Goal: Book appointment/travel/reservation

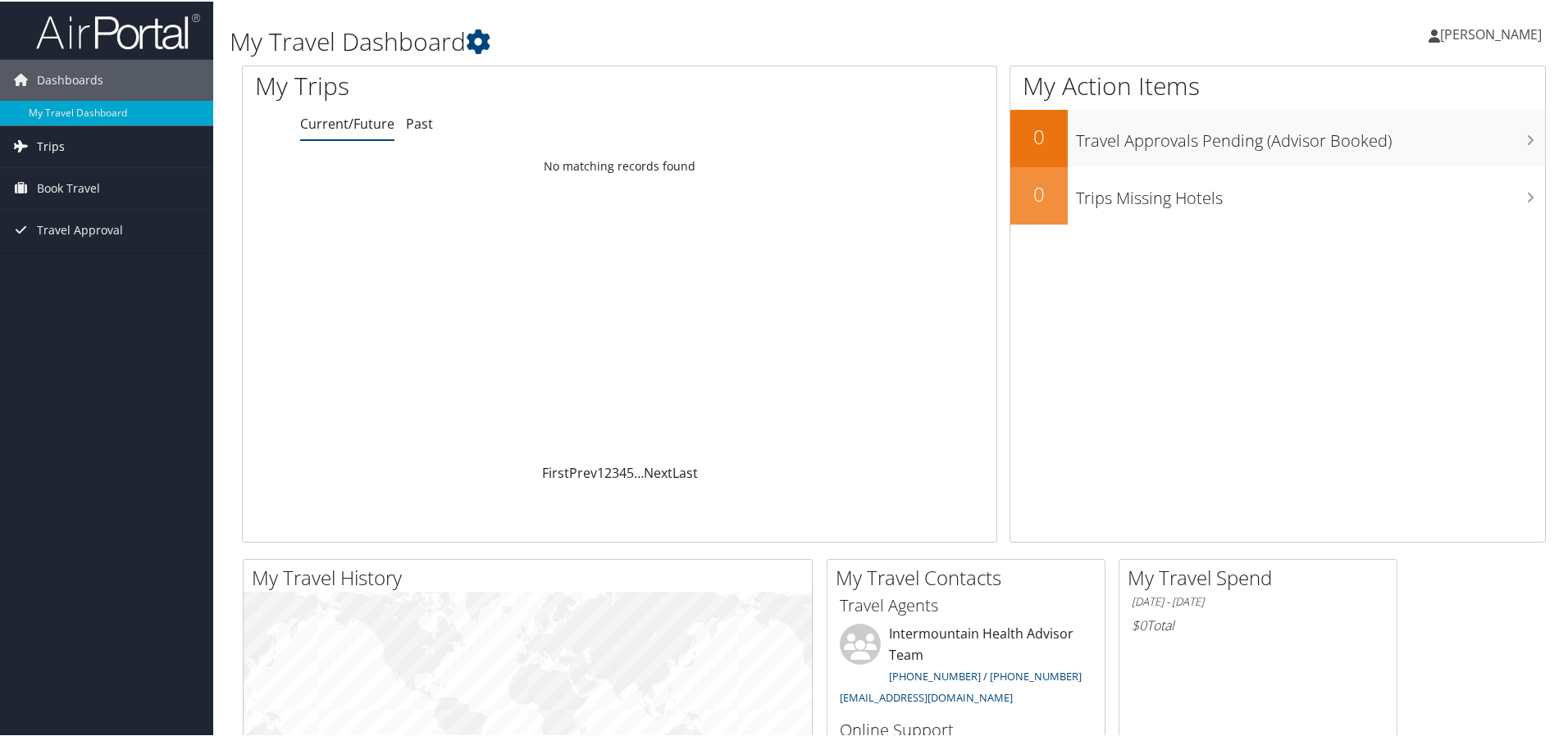
click at [79, 134] on link "Trips" at bounding box center [107, 144] width 213 height 41
click at [70, 260] on span "Book Travel" at bounding box center [69, 260] width 63 height 41
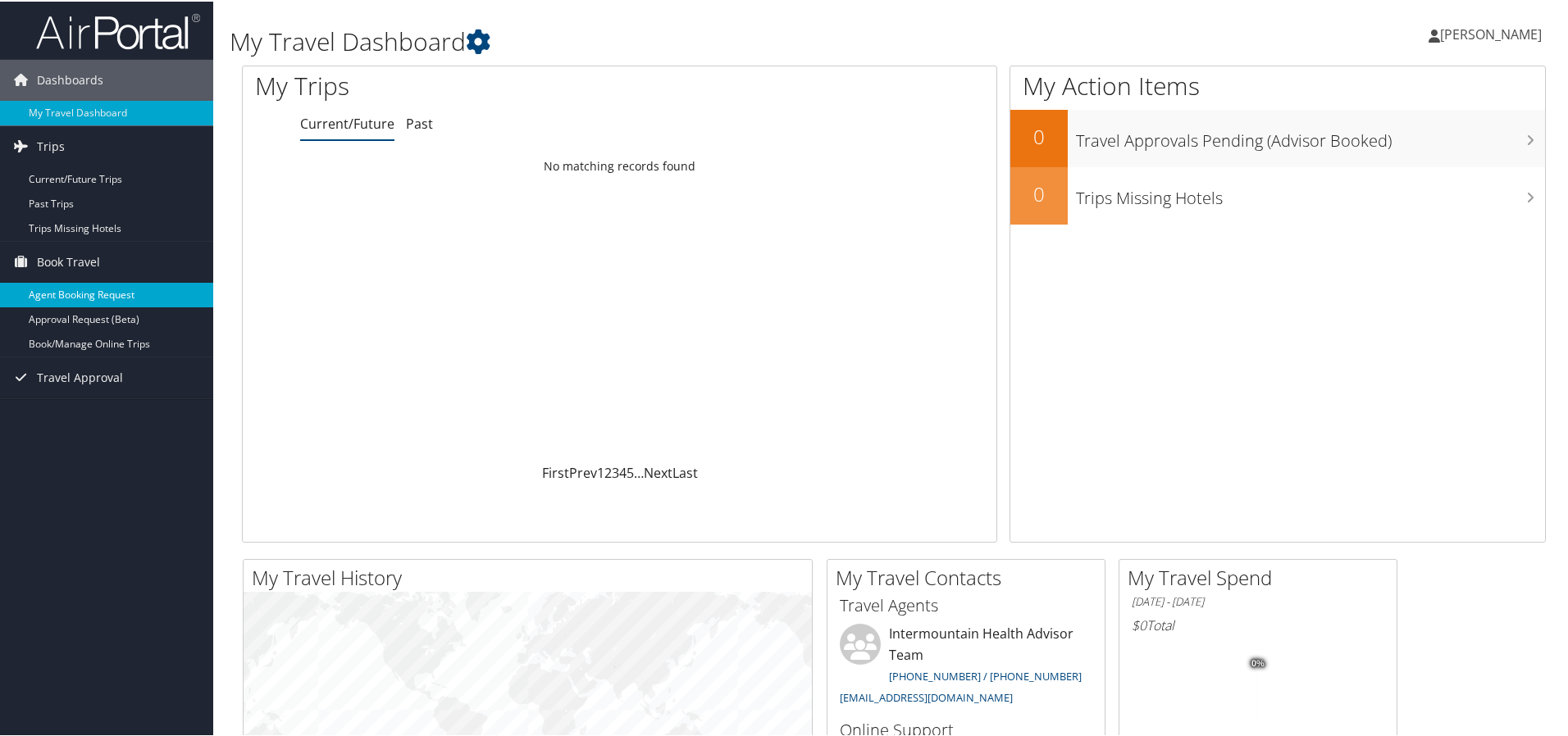
click at [69, 298] on link "Agent Booking Request" at bounding box center [107, 293] width 213 height 24
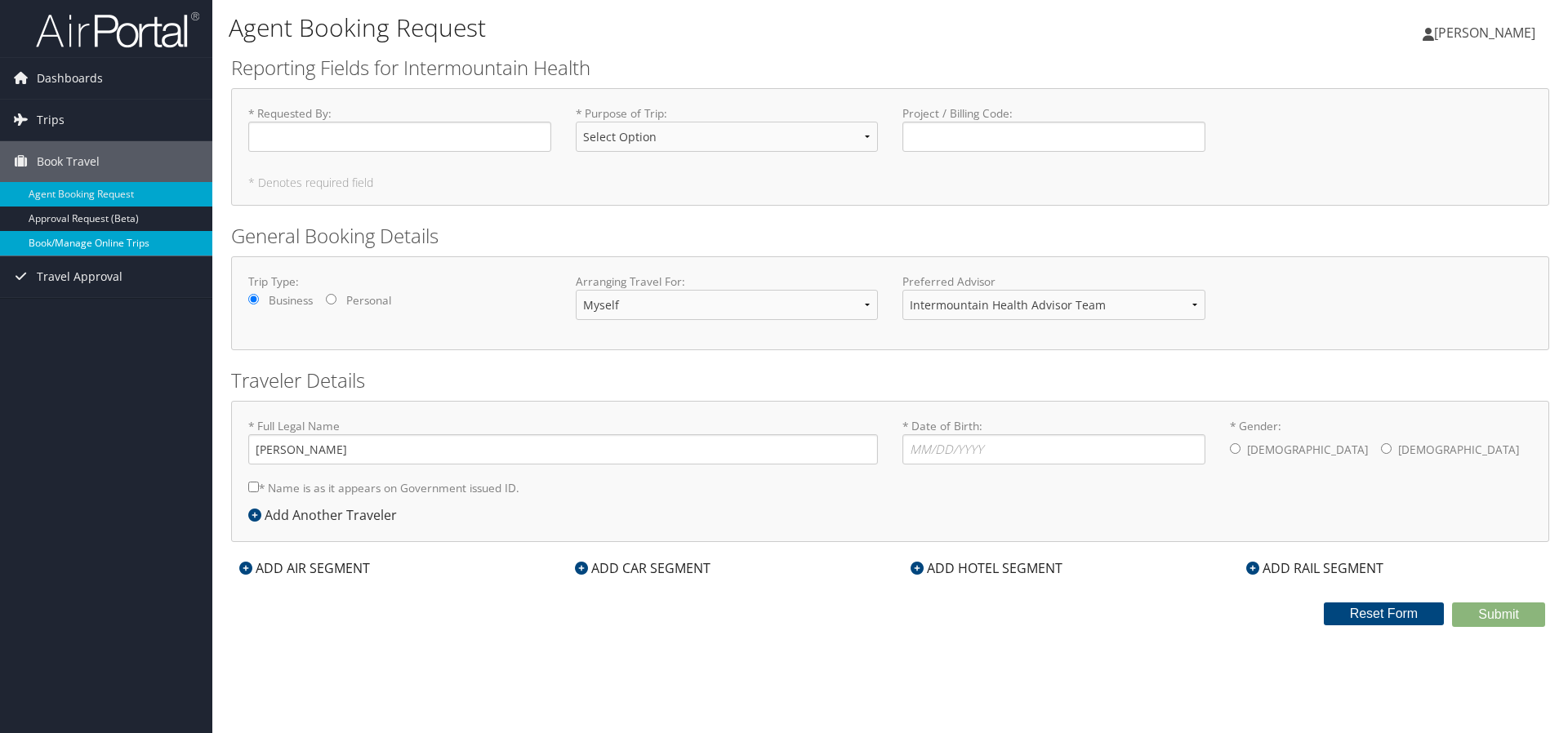
click at [63, 242] on link "Book/Manage Online Trips" at bounding box center [106, 243] width 212 height 24
